Goal: Transaction & Acquisition: Purchase product/service

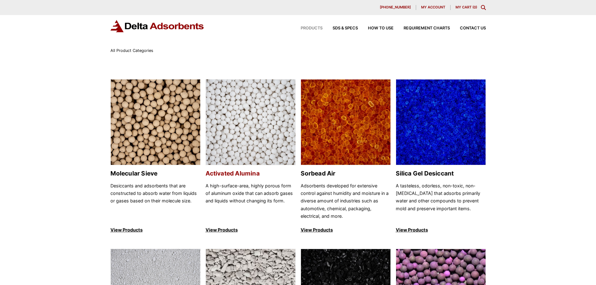
click at [265, 140] on img at bounding box center [250, 122] width 89 height 86
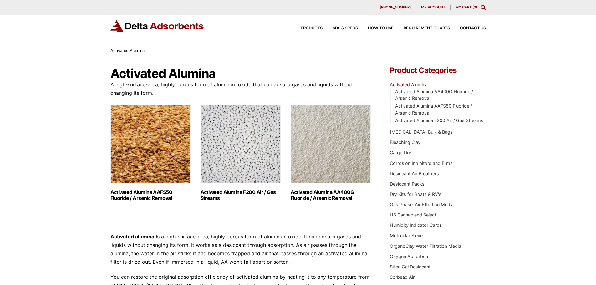
click at [222, 137] on img "Visit product category Activated Alumina F200 Air / Gas Streams" at bounding box center [241, 144] width 80 height 78
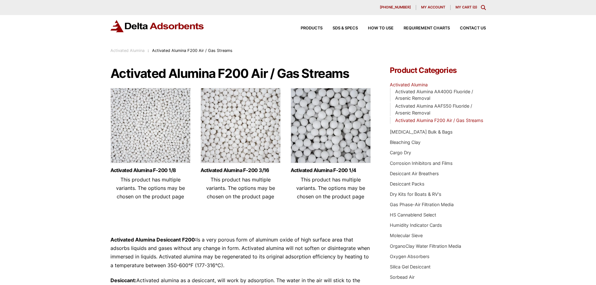
click at [158, 127] on img at bounding box center [150, 127] width 80 height 78
